Goal: Task Accomplishment & Management: Manage account settings

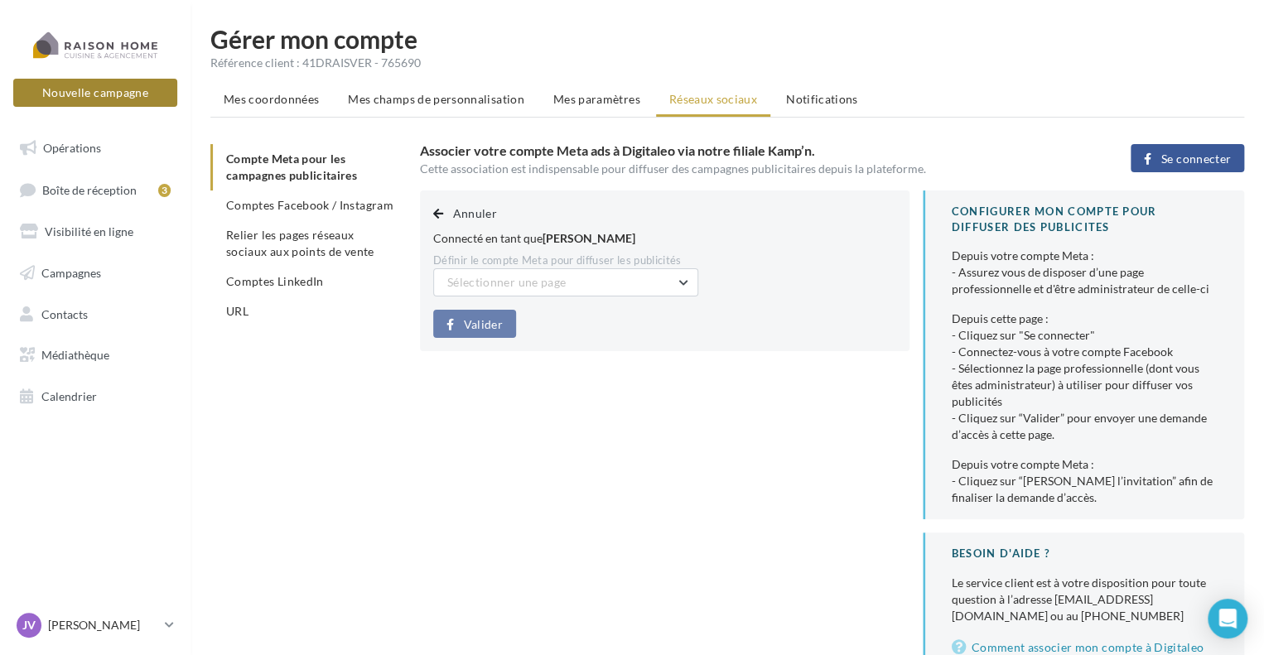
click at [141, 102] on button "Nouvelle campagne" at bounding box center [95, 93] width 164 height 28
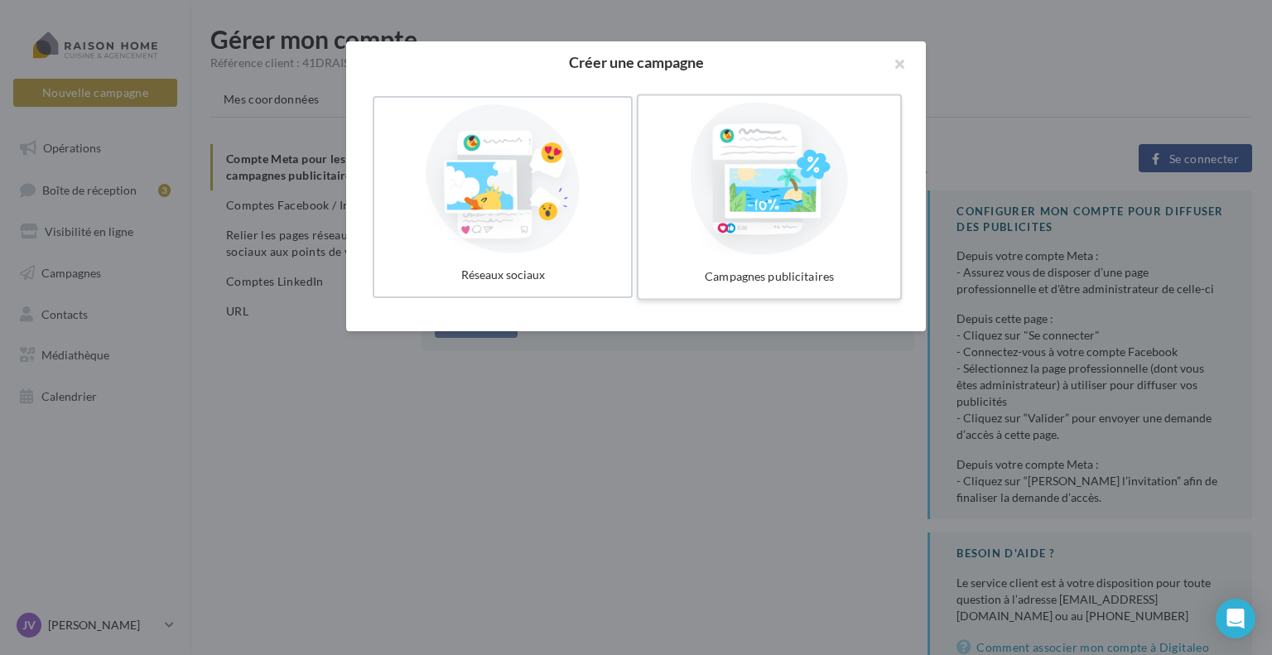
click at [701, 188] on div at bounding box center [769, 179] width 248 height 152
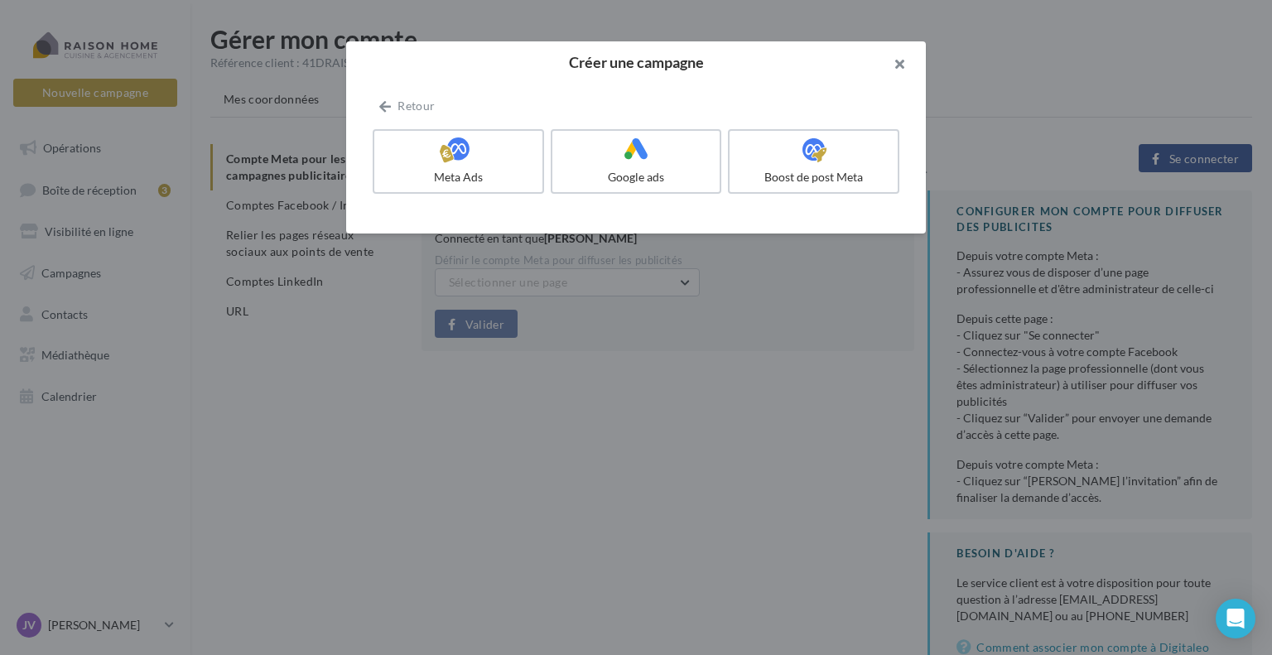
click at [899, 62] on button "button" at bounding box center [893, 66] width 66 height 50
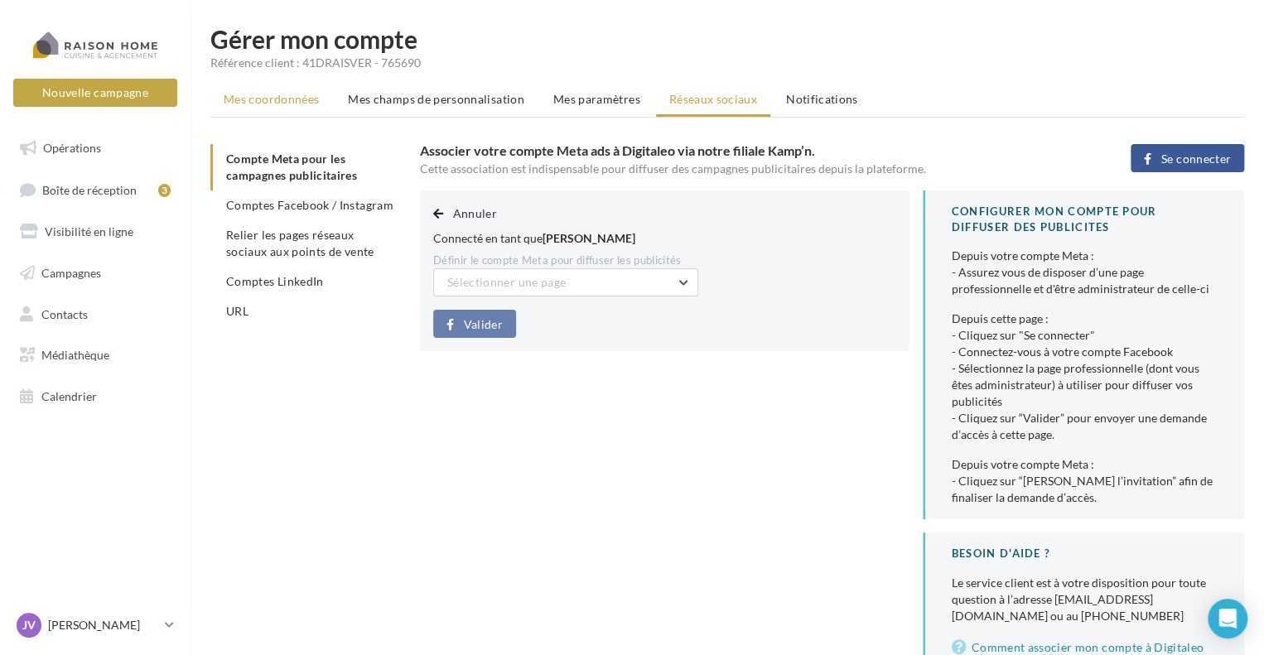
click at [308, 110] on li "Mes coordonnées" at bounding box center [271, 99] width 122 height 30
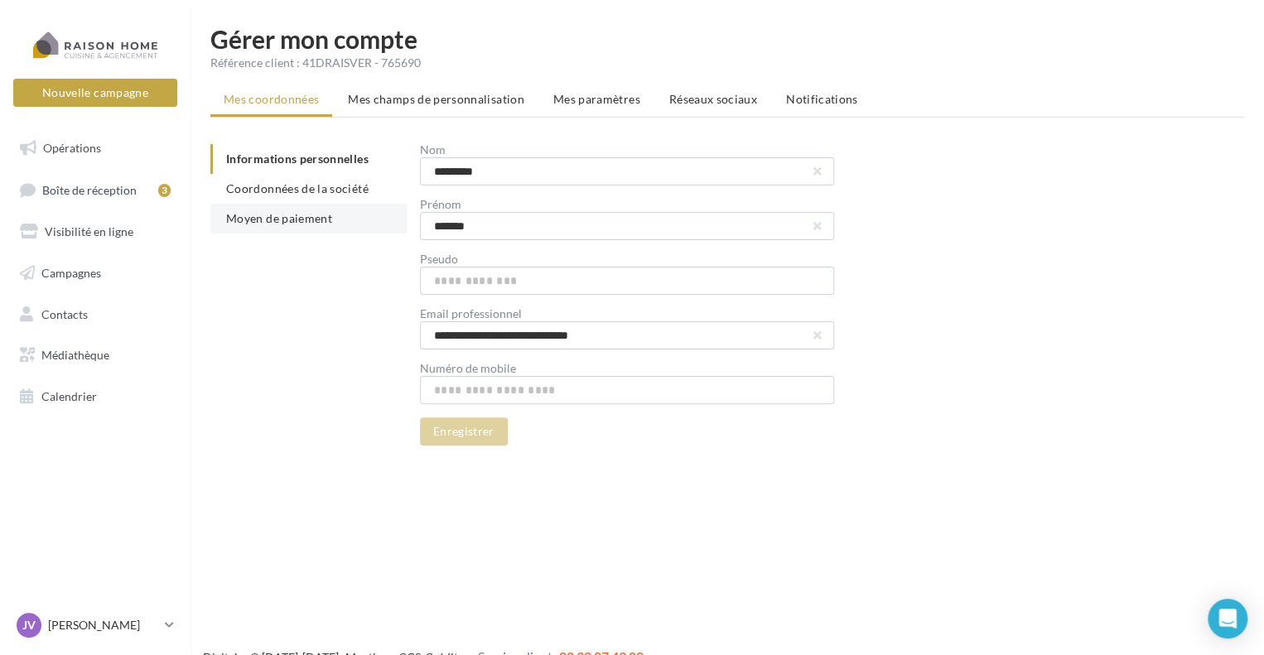
click at [311, 222] on span "Moyen de paiement" at bounding box center [279, 218] width 106 height 14
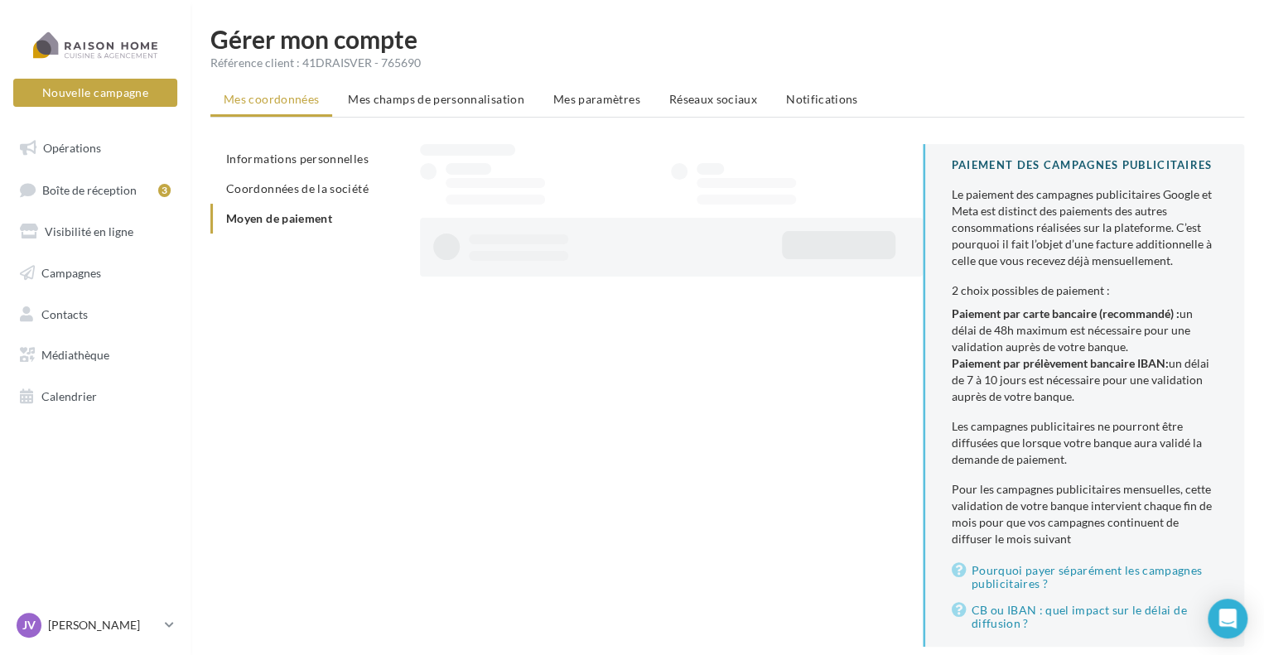
click at [798, 268] on div at bounding box center [671, 247] width 503 height 59
click at [1106, 575] on button "Pourquoi payer séparément les campagnes publicitaires ?" at bounding box center [1085, 577] width 266 height 33
click at [1133, 358] on b "Paiement par prélèvement bancaire IBAN:" at bounding box center [1060, 363] width 217 height 14
click at [821, 261] on div at bounding box center [790, 247] width 238 height 32
click at [348, 165] on span "Informations personnelles" at bounding box center [297, 159] width 142 height 14
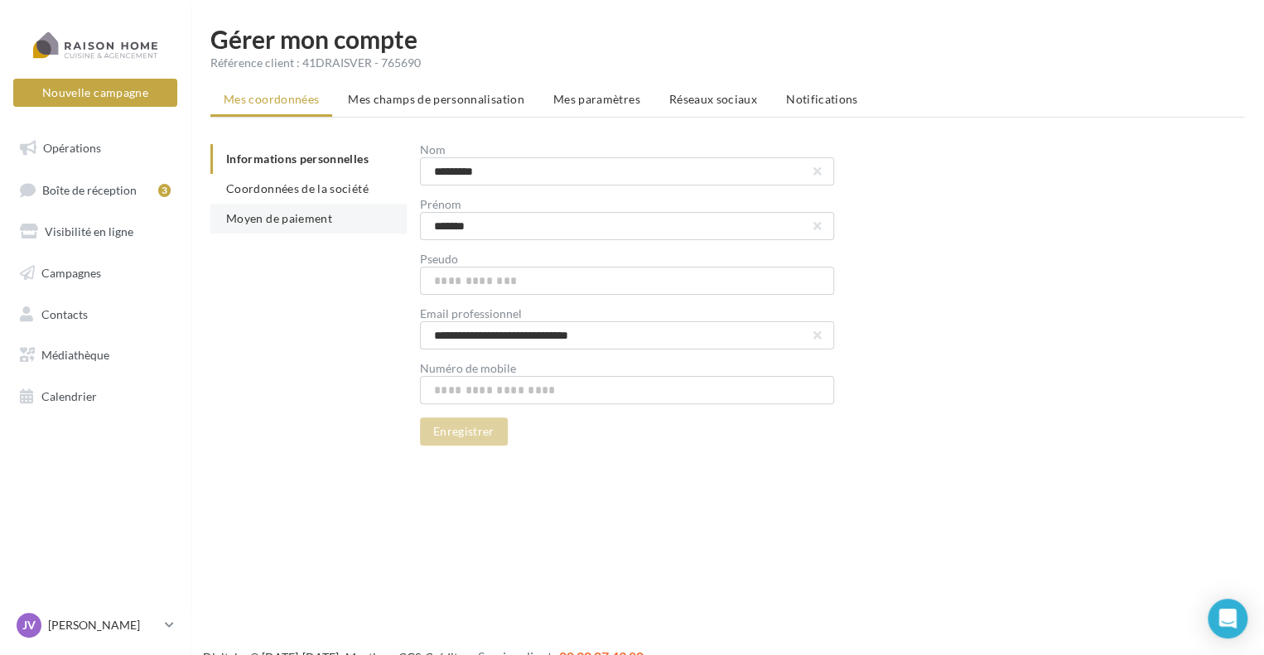
click at [303, 224] on span "Moyen de paiement" at bounding box center [279, 218] width 106 height 14
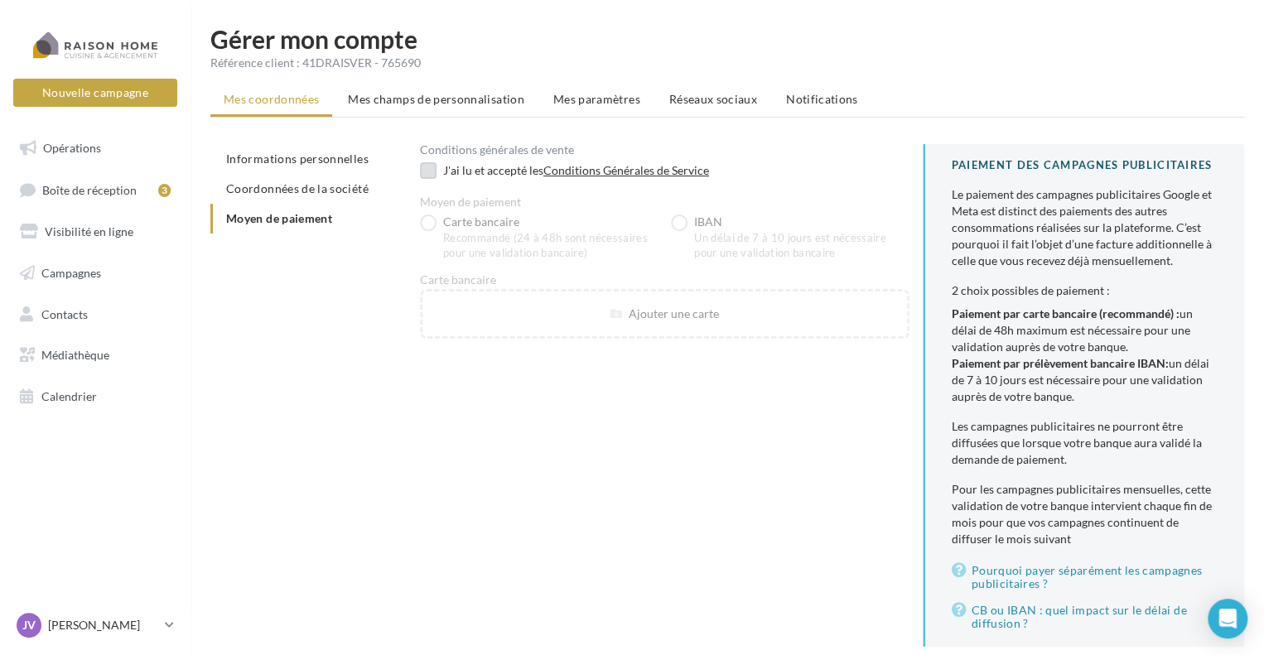
click at [427, 169] on label at bounding box center [428, 170] width 17 height 17
click at [676, 222] on label "IBAN Un délai de 7 à 10 jours est nécessaire pour une validation bancaire" at bounding box center [790, 237] width 238 height 46
click at [1012, 82] on div "Gérer mon compte Référence client : 41DRAISVER - 765690 Mes coordonnées Mes cha…" at bounding box center [726, 357] width 1073 height 660
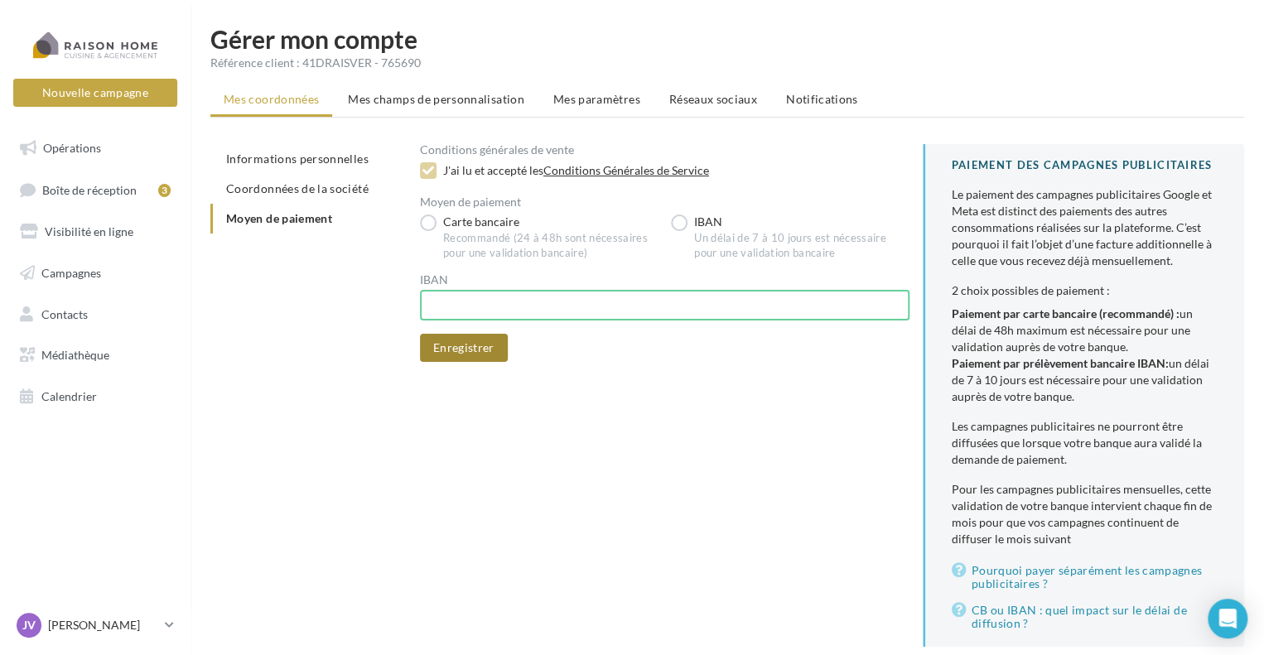
click at [484, 351] on button "Enregistrer" at bounding box center [464, 348] width 88 height 28
